Goal: Check status: Check status

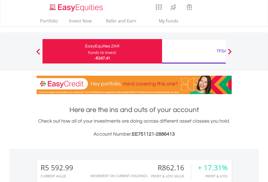
scroll to position [52, 85]
click at [88, 51] on div "Funds to invest:" at bounding box center [102, 52] width 29 height 5
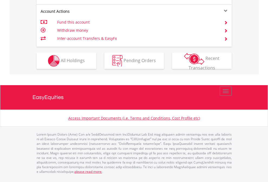
scroll to position [484, 0]
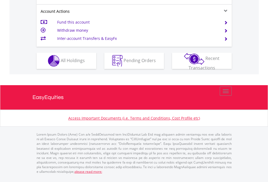
scroll to position [509, 0]
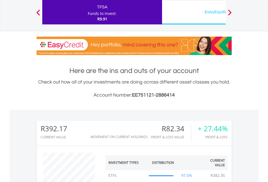
click at [194, 12] on div "EasyEquities USD" at bounding box center [222, 12] width 113 height 8
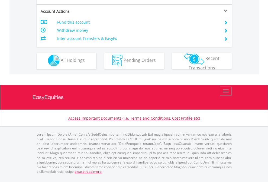
scroll to position [508, 0]
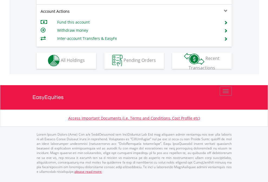
scroll to position [508, 0]
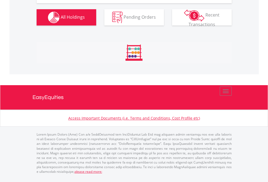
scroll to position [614, 0]
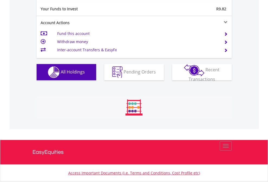
scroll to position [604, 0]
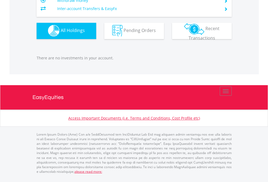
scroll to position [52, 85]
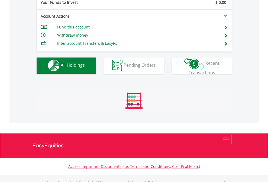
scroll to position [537, 0]
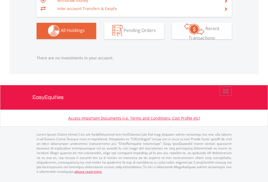
scroll to position [52, 85]
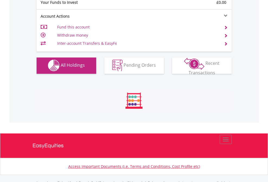
scroll to position [537, 0]
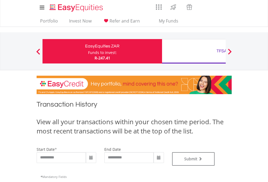
type input "**********"
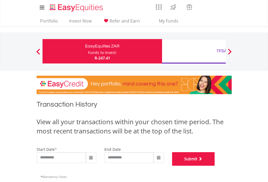
click at [215, 166] on button "Submit" at bounding box center [193, 159] width 43 height 14
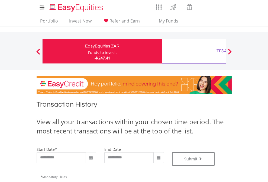
click at [194, 51] on div "TFSA" at bounding box center [222, 51] width 113 height 8
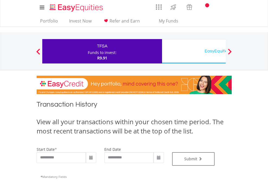
type input "**********"
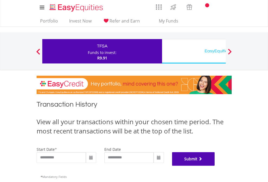
click at [215, 166] on button "Submit" at bounding box center [193, 159] width 43 height 14
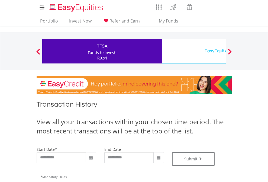
click at [194, 51] on div "EasyEquities USD" at bounding box center [222, 51] width 113 height 8
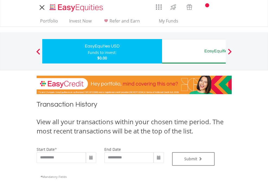
type input "**********"
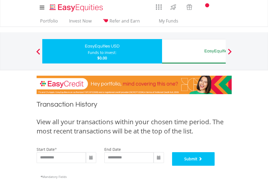
click at [215, 166] on button "Submit" at bounding box center [193, 159] width 43 height 14
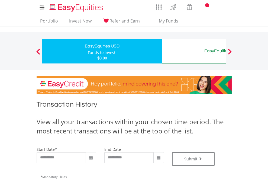
click at [194, 51] on div "EasyEquities AUD" at bounding box center [222, 51] width 113 height 8
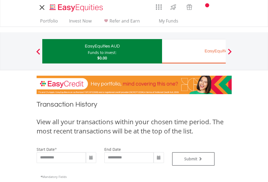
type input "**********"
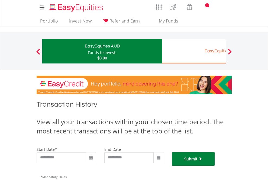
click at [215, 166] on button "Submit" at bounding box center [193, 159] width 43 height 14
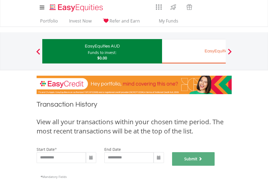
scroll to position [220, 0]
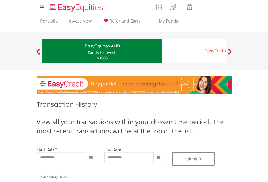
click at [194, 51] on div "EasyEquities EUR" at bounding box center [222, 51] width 113 height 8
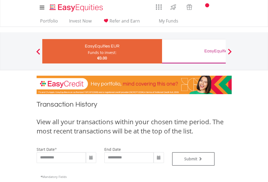
type input "**********"
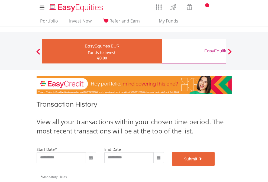
click at [215, 166] on button "Submit" at bounding box center [193, 159] width 43 height 14
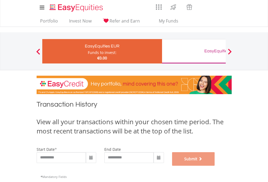
scroll to position [220, 0]
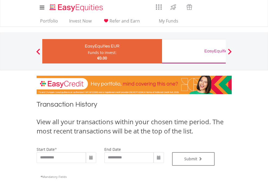
click at [194, 51] on div "EasyEquities GBP" at bounding box center [222, 51] width 113 height 8
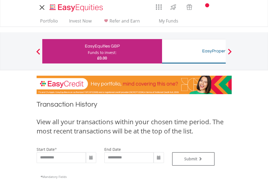
type input "**********"
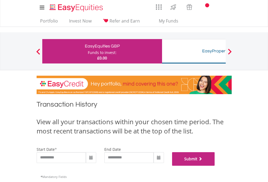
click at [215, 166] on button "Submit" at bounding box center [193, 159] width 43 height 14
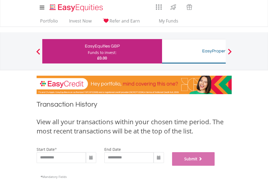
scroll to position [220, 0]
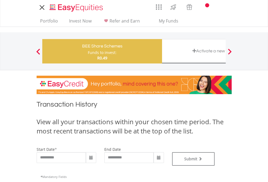
type input "**********"
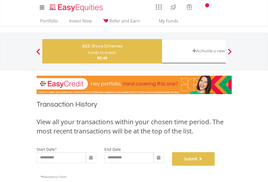
click at [215, 166] on button "Submit" at bounding box center [193, 159] width 43 height 14
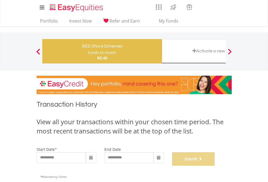
scroll to position [220, 0]
